Goal: Task Accomplishment & Management: Use online tool/utility

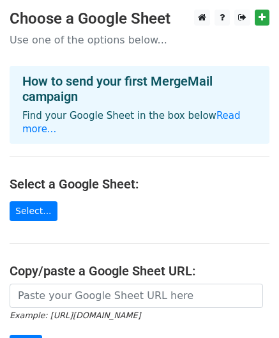
scroll to position [128, 0]
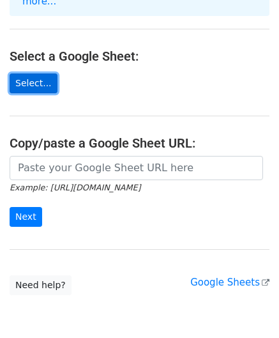
click at [30, 73] on link "Select..." at bounding box center [34, 83] width 48 height 20
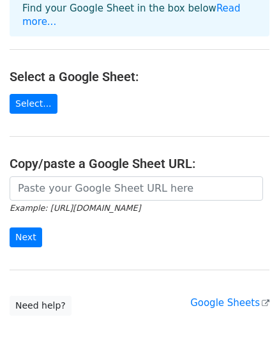
scroll to position [6, 0]
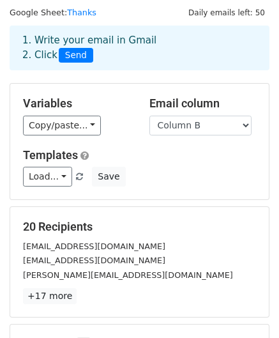
scroll to position [64, 0]
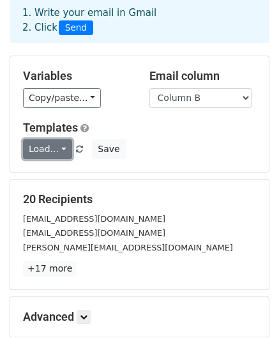
click at [61, 147] on link "Load..." at bounding box center [47, 149] width 49 height 20
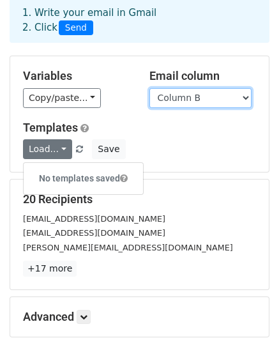
click at [236, 98] on select "Column A Column B" at bounding box center [201, 98] width 102 height 20
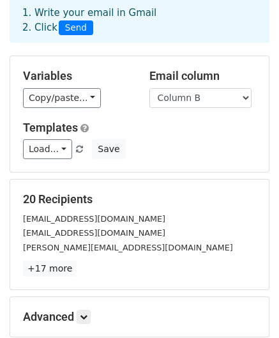
click at [160, 150] on div "Load... No templates saved Save" at bounding box center [139, 149] width 252 height 20
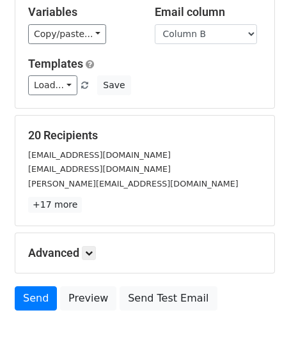
scroll to position [192, 0]
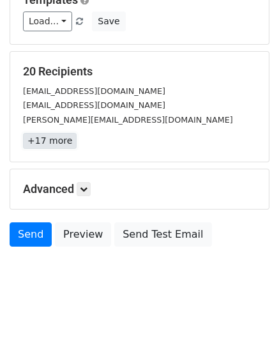
click at [54, 140] on link "+17 more" at bounding box center [50, 141] width 54 height 16
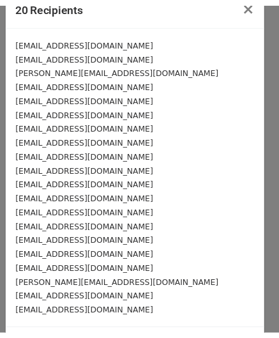
scroll to position [0, 0]
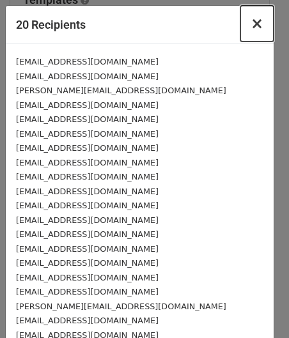
click at [255, 26] on button "×" at bounding box center [256, 24] width 33 height 36
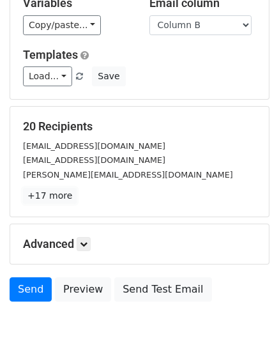
scroll to position [206, 0]
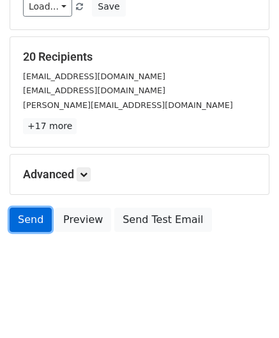
click at [25, 219] on link "Send" at bounding box center [31, 220] width 42 height 24
click at [32, 216] on link "Send" at bounding box center [31, 220] width 42 height 24
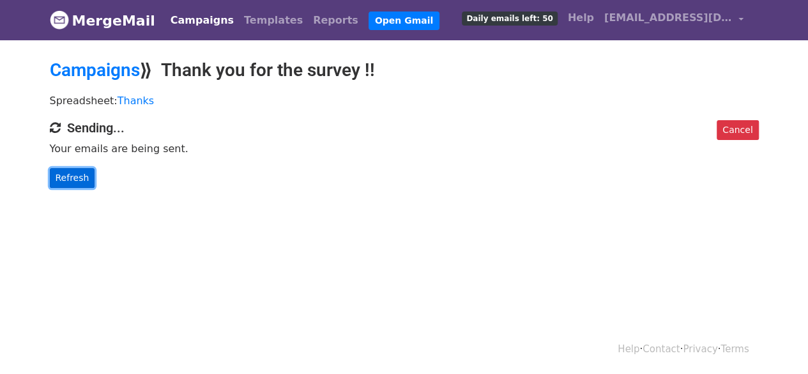
click at [65, 174] on link "Refresh" at bounding box center [72, 178] width 45 height 20
